Goal: Task Accomplishment & Management: Complete application form

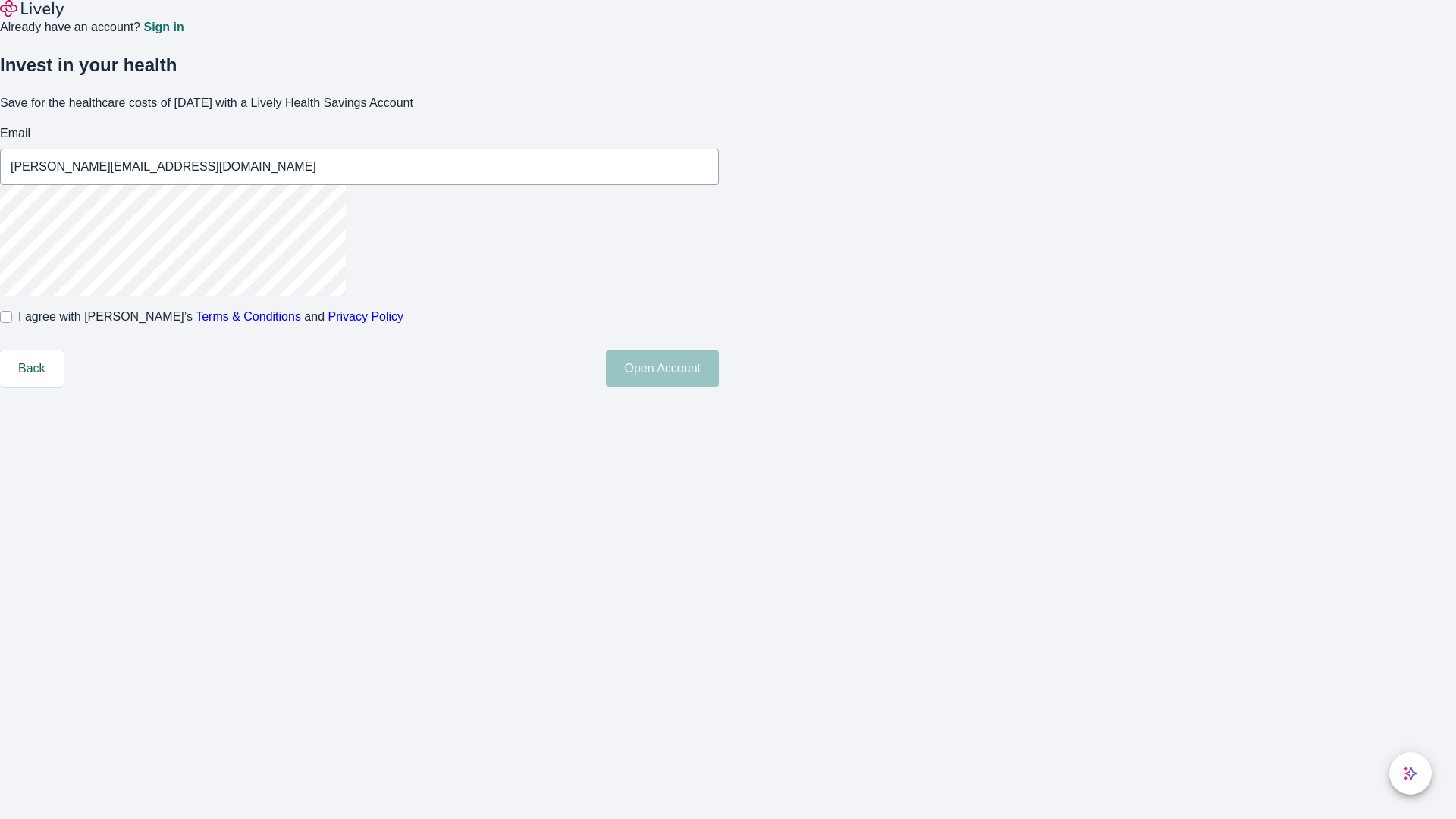
click at [12, 323] on input "I agree with Lively’s Terms & Conditions and Privacy Policy" at bounding box center [6, 317] width 12 height 12
checkbox input "true"
click at [719, 386] on button "Open Account" at bounding box center [662, 368] width 113 height 36
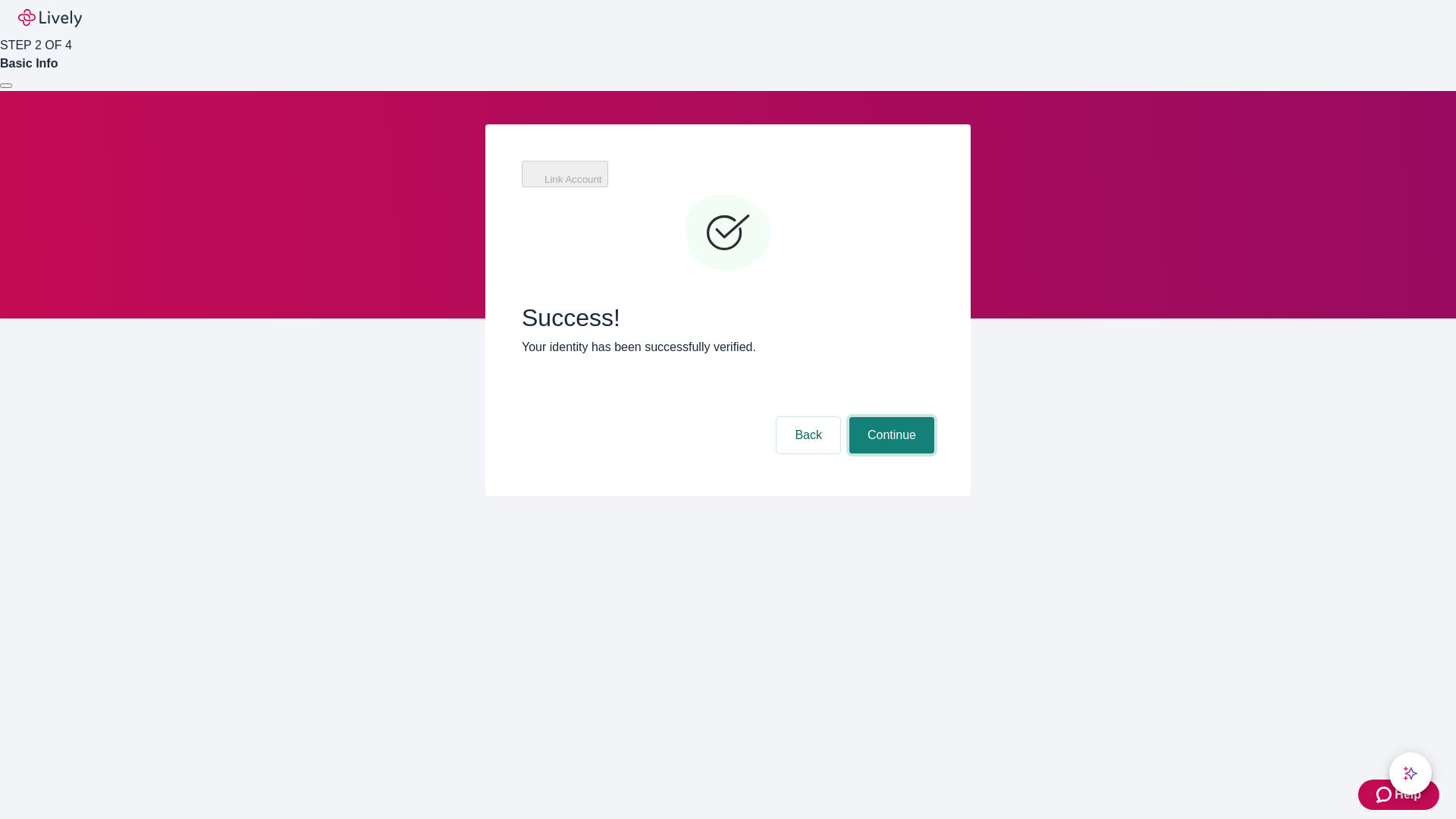
click at [890, 417] on button "Continue" at bounding box center [891, 435] width 85 height 36
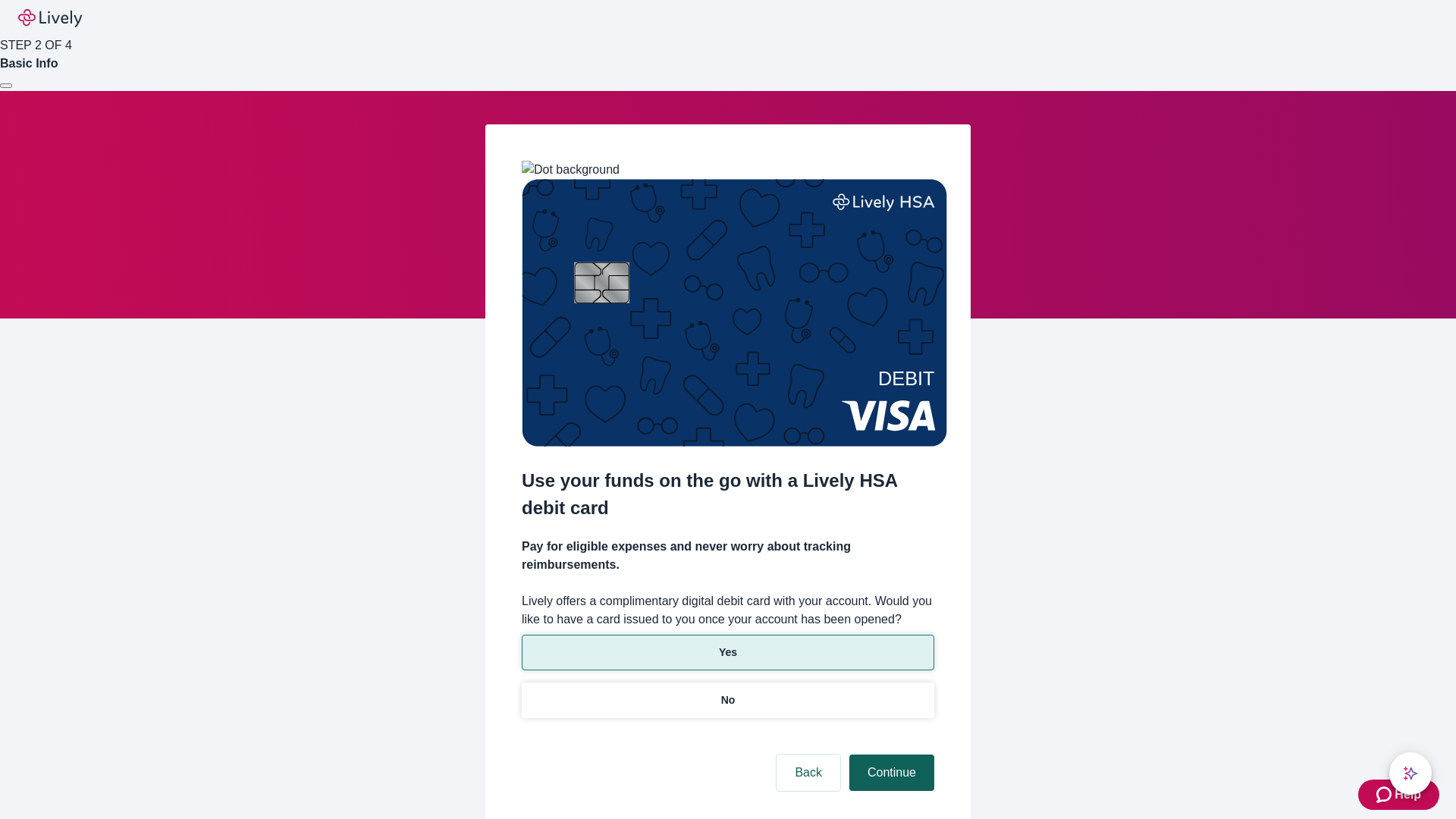
click at [727, 644] on p "Yes" at bounding box center [728, 652] width 18 height 16
click at [890, 754] on button "Continue" at bounding box center [891, 772] width 85 height 36
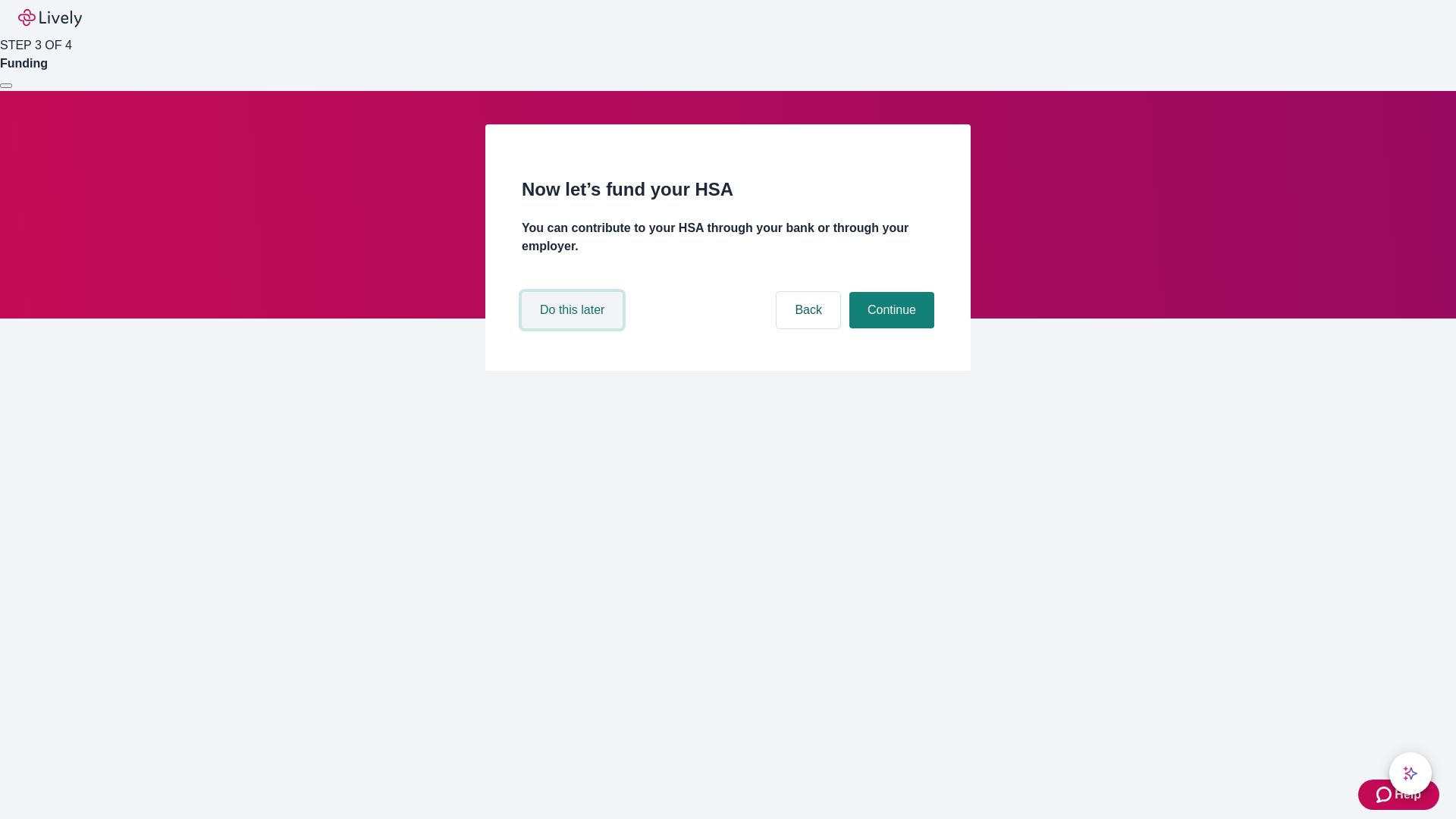
click at [574, 329] on button "Do this later" at bounding box center [572, 309] width 101 height 36
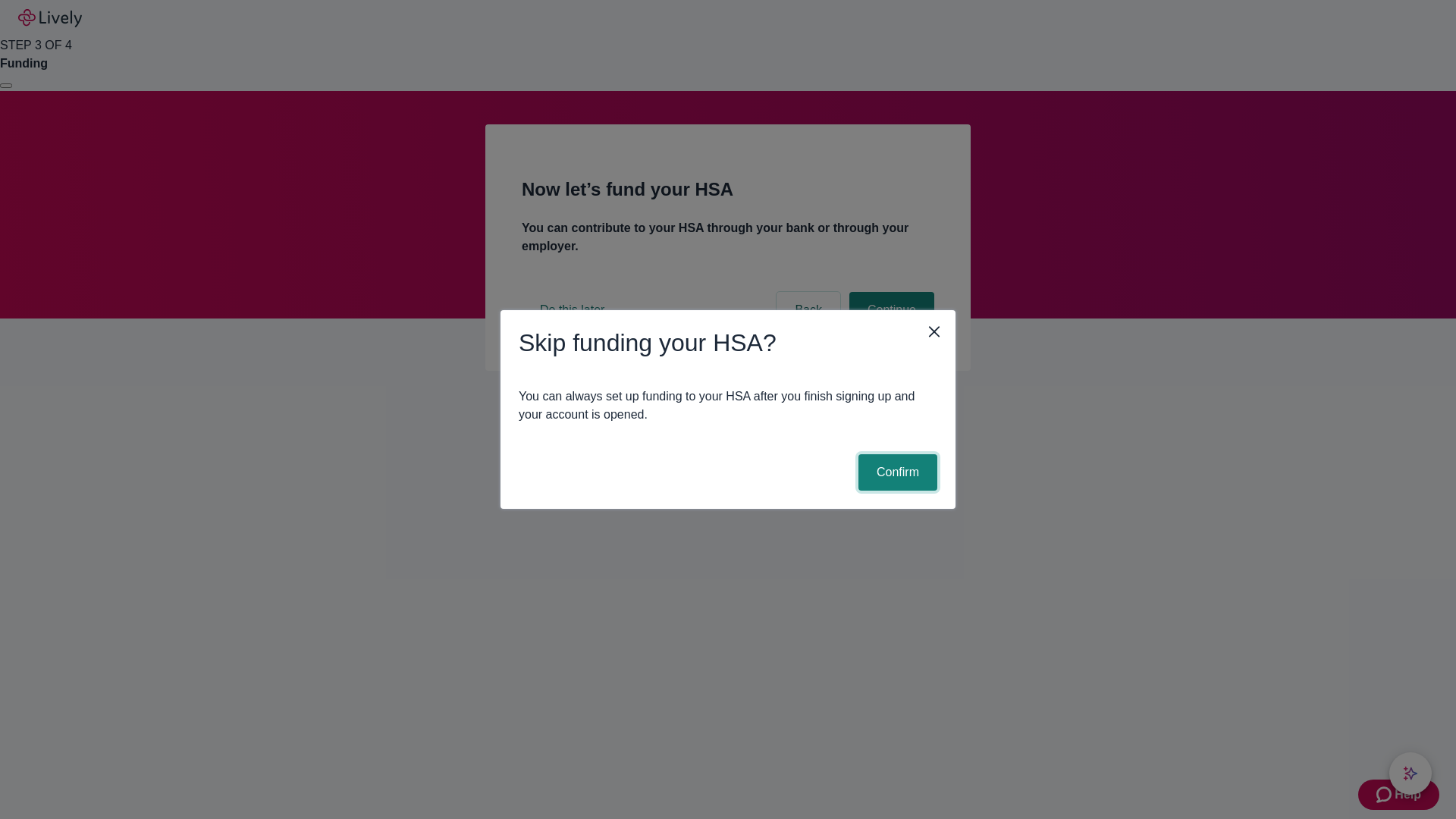
click at [896, 473] on button "Confirm" at bounding box center [897, 472] width 78 height 36
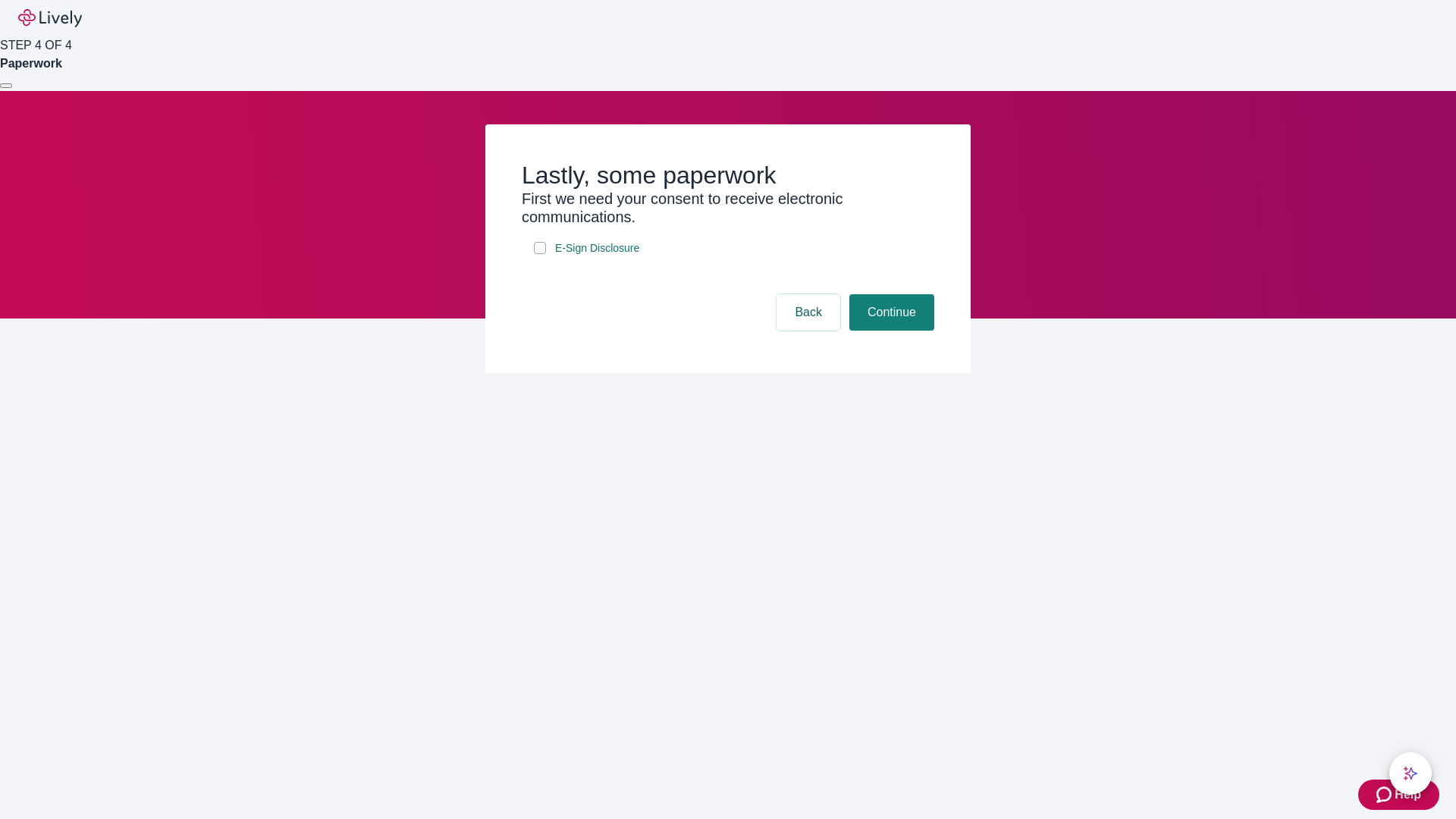
click at [539, 254] on input "E-Sign Disclosure" at bounding box center [540, 248] width 12 height 12
checkbox input "true"
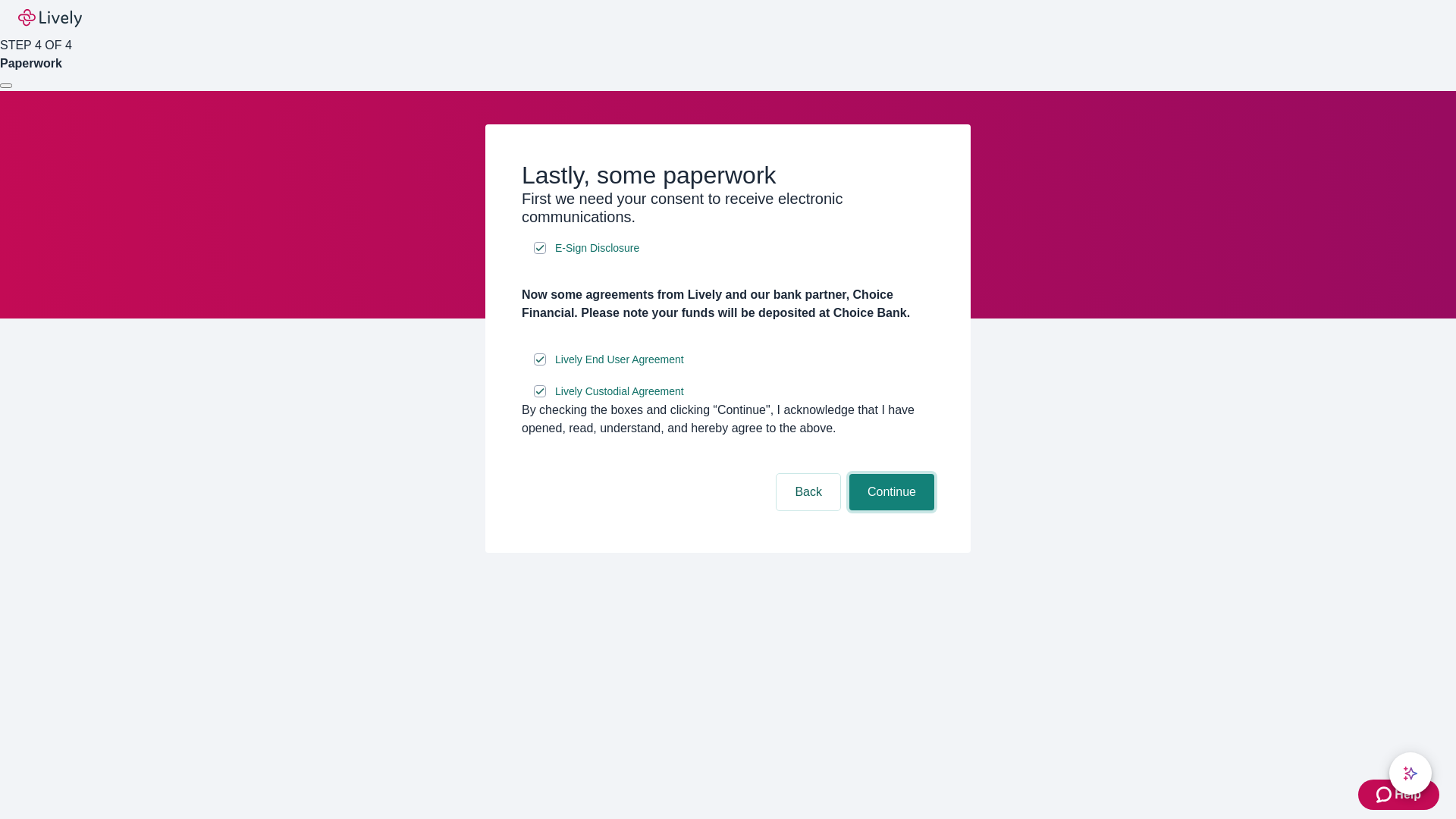
click at [890, 510] on button "Continue" at bounding box center [891, 492] width 85 height 36
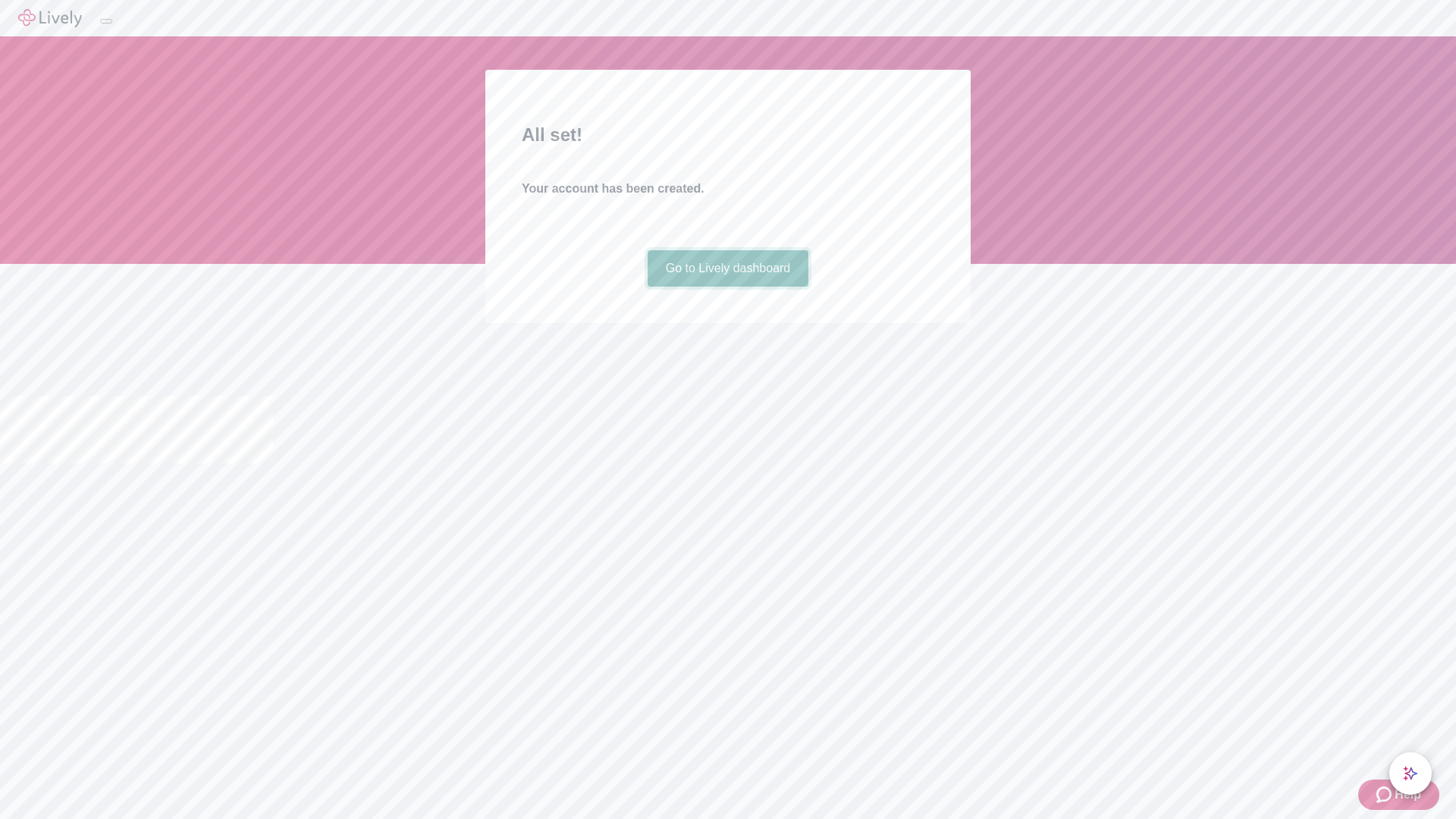
click at [727, 286] on link "Go to Lively dashboard" at bounding box center [728, 268] width 162 height 36
